Goal: Information Seeking & Learning: Learn about a topic

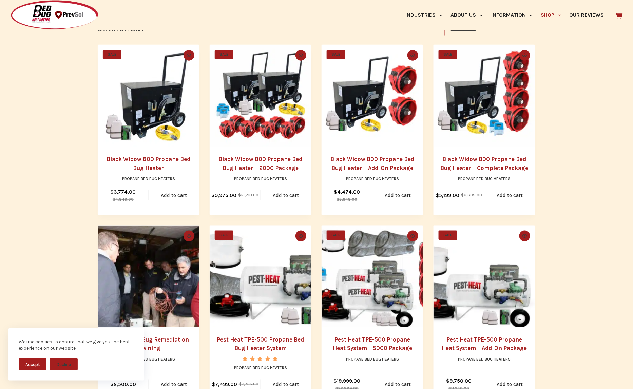
scroll to position [144, 0]
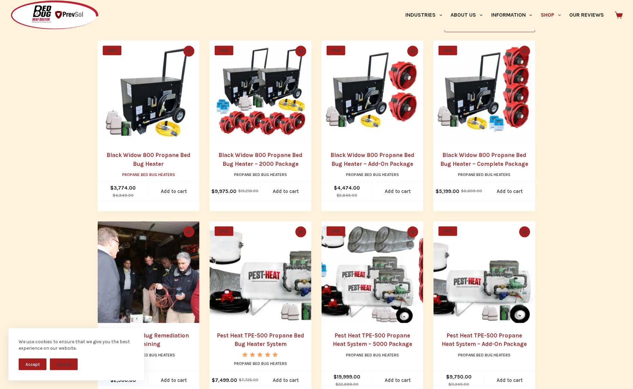
click at [157, 177] on link "Propane Bed Bug Heaters" at bounding box center [148, 174] width 53 height 5
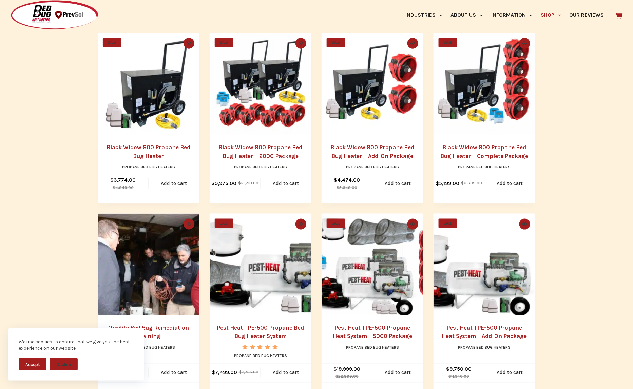
scroll to position [164, 0]
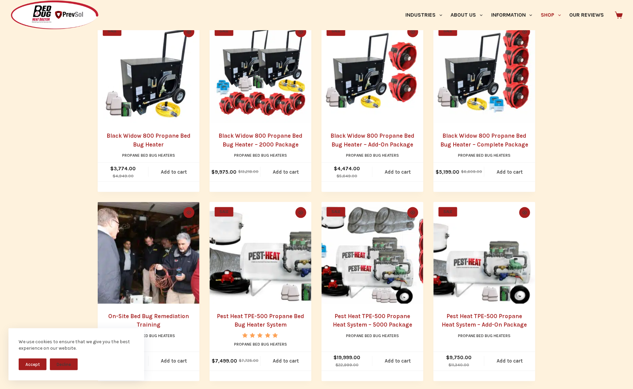
click at [149, 139] on link "Black Widow 800 Propane Bed Bug Heater" at bounding box center [149, 140] width 84 height 16
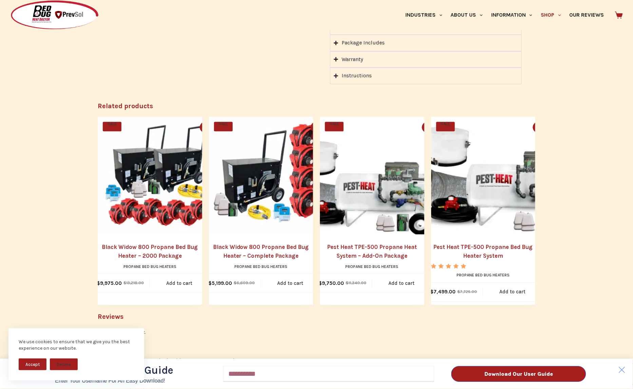
scroll to position [593, 0]
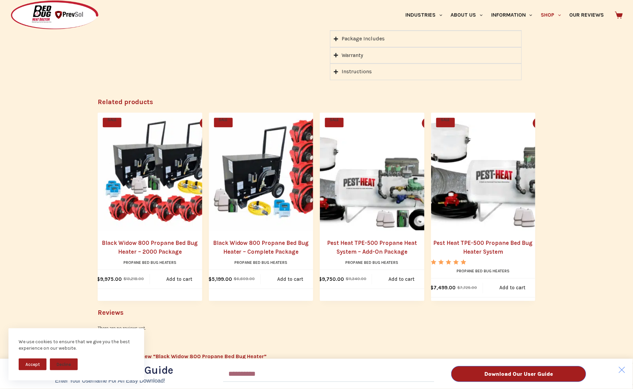
click at [499, 130] on div "Download Our User Guide Enter Your Username for an Easy Download! Email Downloa…" at bounding box center [316, 194] width 633 height 389
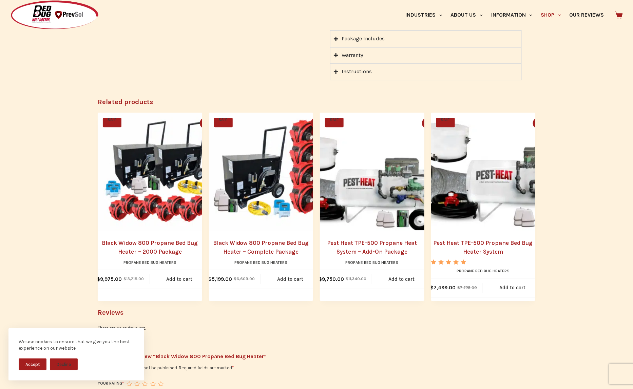
click at [363, 11] on div "Features" at bounding box center [352, 6] width 21 height 9
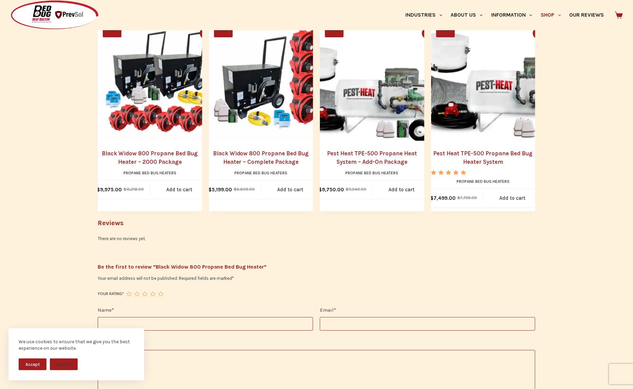
scroll to position [807, 0]
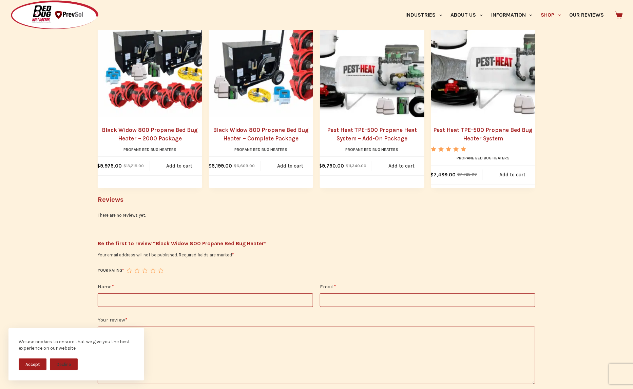
scroll to position [807, 0]
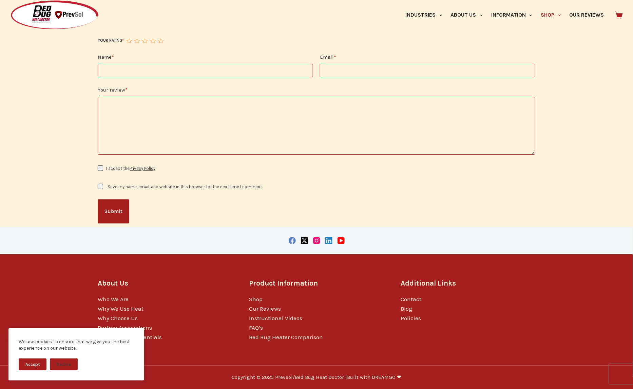
scroll to position [1073, 0]
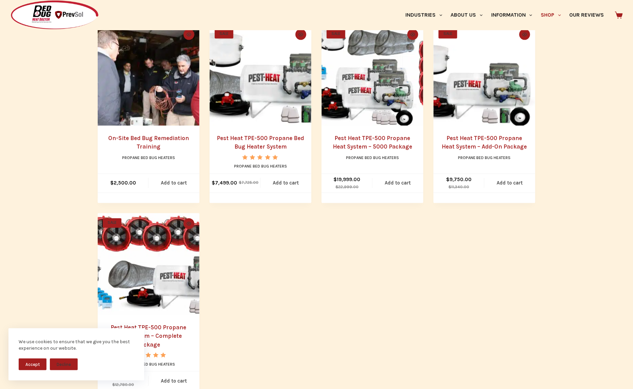
scroll to position [348, 0]
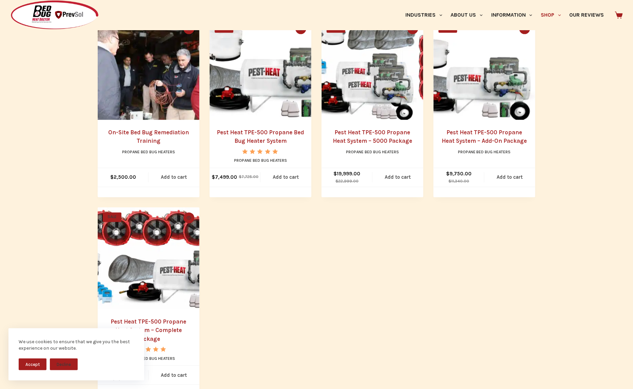
click at [164, 145] on link "On-Site Bed Bug Remediation Training" at bounding box center [148, 137] width 81 height 16
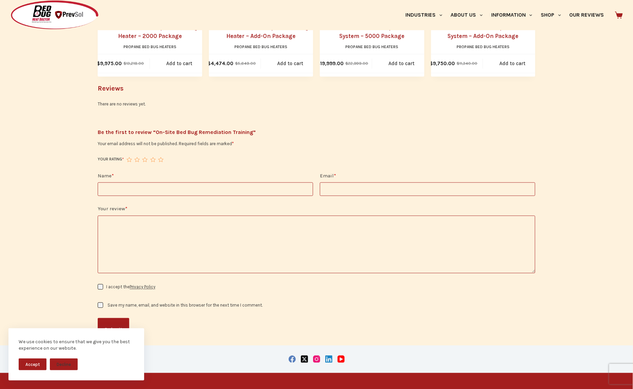
scroll to position [1298, 0]
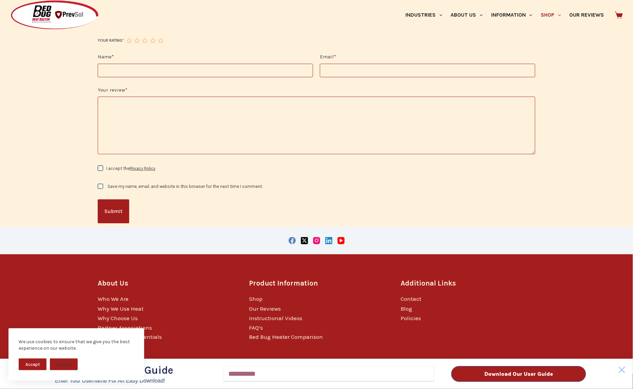
scroll to position [1343, 0]
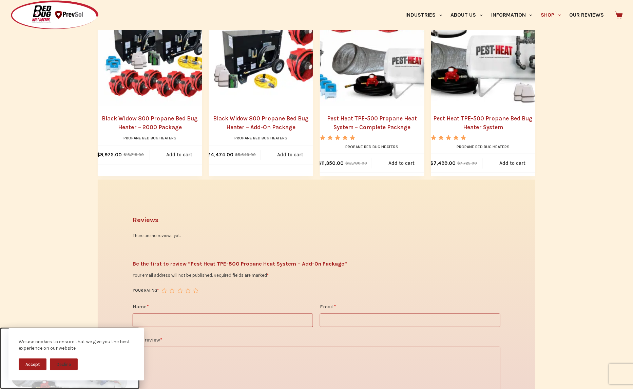
scroll to position [1141, 0]
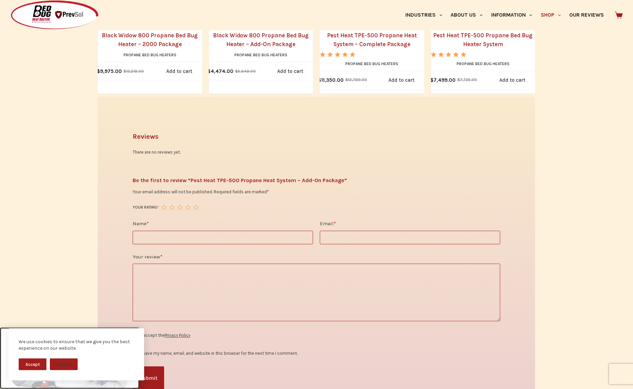
scroll to position [1359, 0]
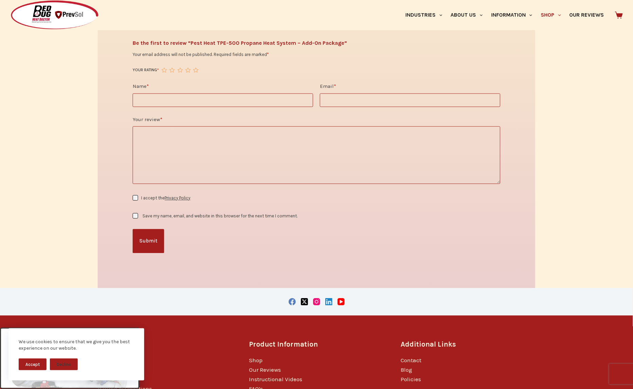
scroll to position [1489, 0]
